Goal: Transaction & Acquisition: Purchase product/service

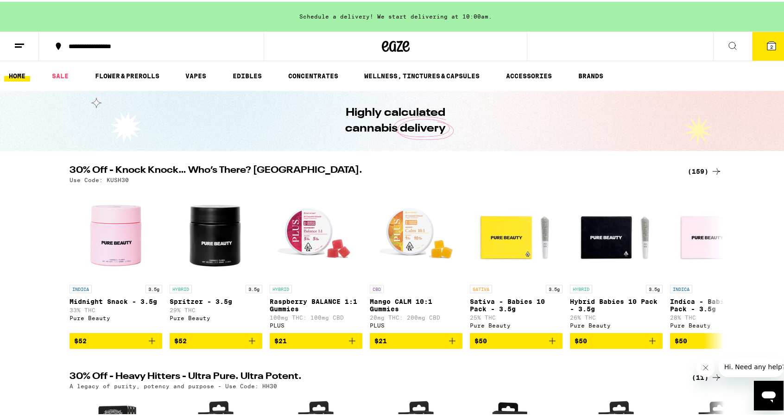
click at [698, 168] on div "(159)" at bounding box center [705, 169] width 34 height 11
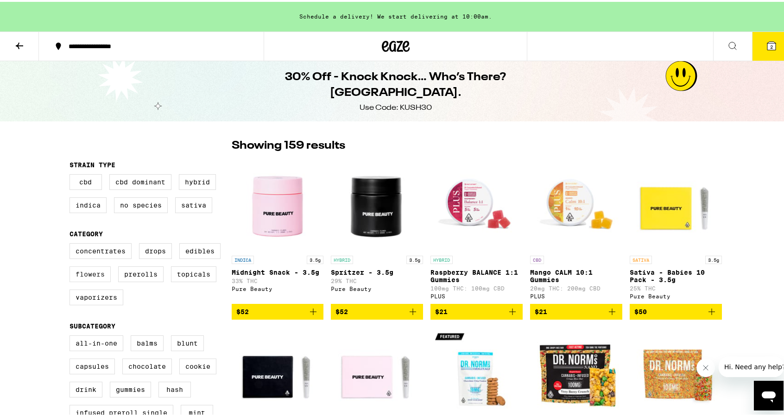
click at [100, 280] on label "Flowers" at bounding box center [90, 273] width 41 height 16
click at [72, 243] on input "Flowers" at bounding box center [71, 243] width 0 height 0
checkbox input "true"
